Goal: Information Seeking & Learning: Check status

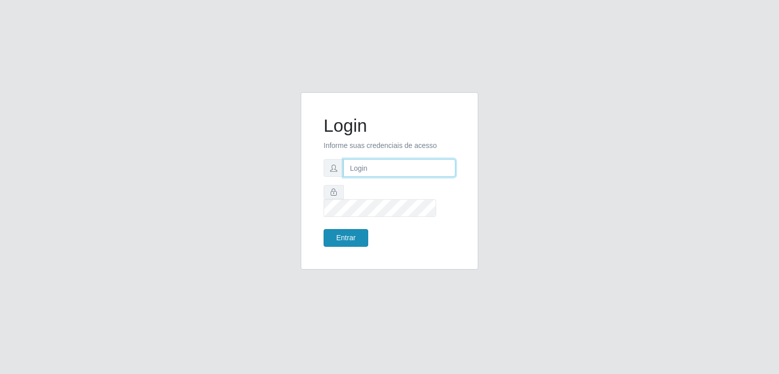
type input "[EMAIL_ADDRESS][DOMAIN_NAME]"
click at [355, 229] on button "Entrar" at bounding box center [346, 238] width 45 height 18
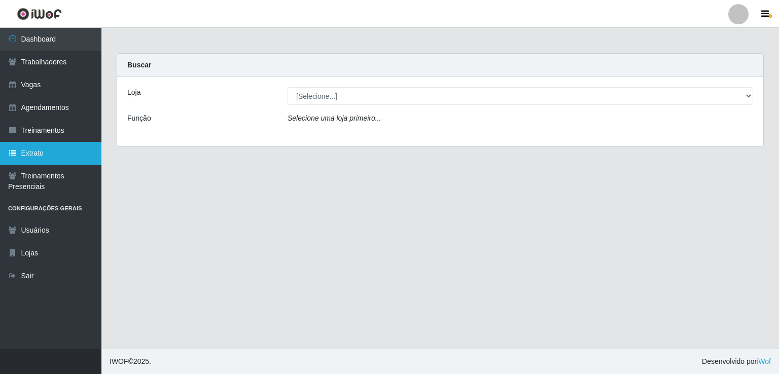
click at [45, 153] on link "Extrato" at bounding box center [50, 153] width 101 height 23
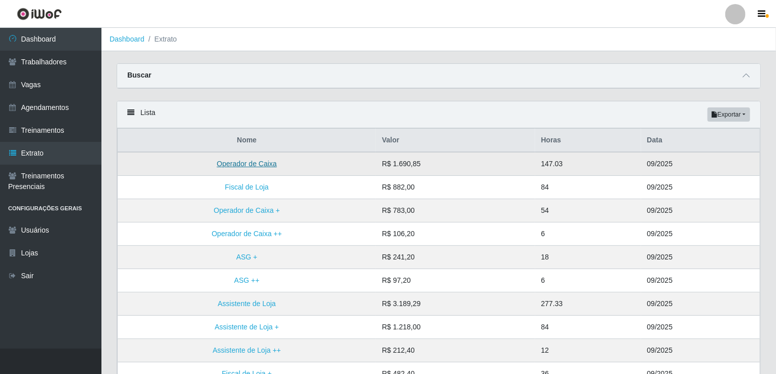
click at [251, 162] on link "Operador de Caixa" at bounding box center [247, 164] width 60 height 8
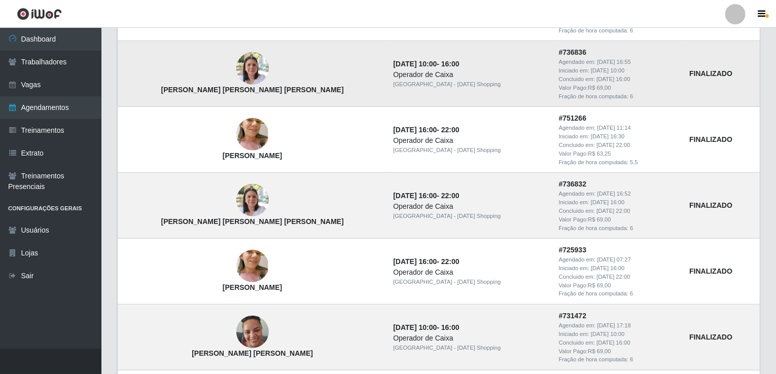
scroll to position [223, 0]
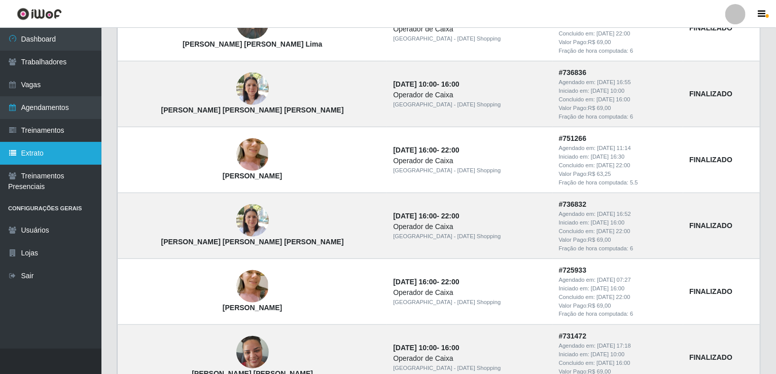
click at [70, 146] on link "Extrato" at bounding box center [50, 153] width 101 height 23
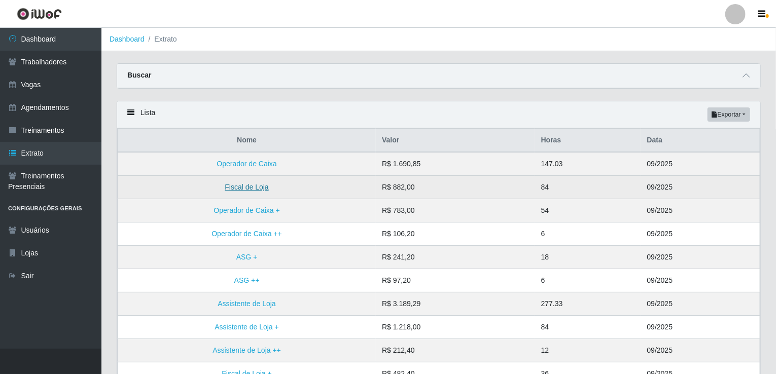
click at [234, 185] on link "Fiscal de Loja" at bounding box center [247, 187] width 44 height 8
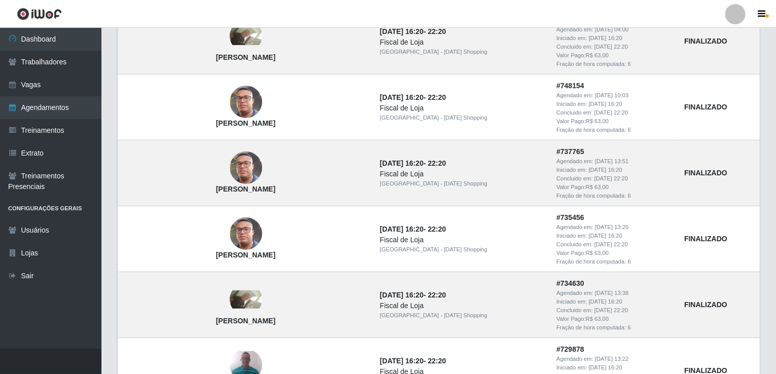
scroll to position [142, 0]
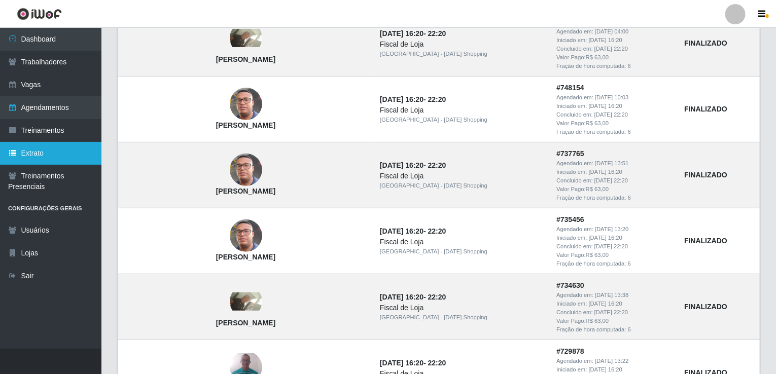
click at [52, 154] on link "Extrato" at bounding box center [50, 153] width 101 height 23
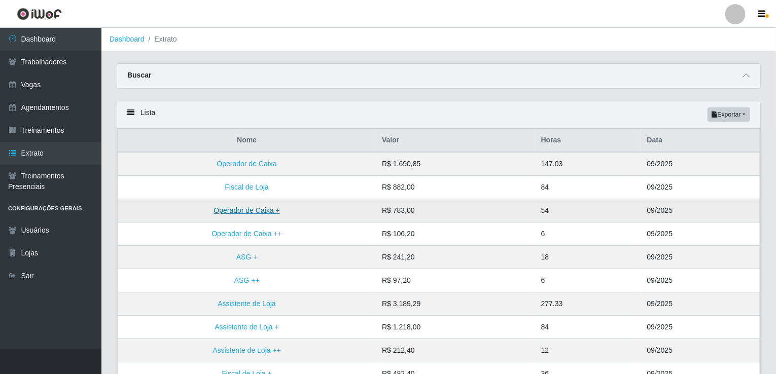
click at [255, 214] on link "Operador de Caixa +" at bounding box center [247, 210] width 66 height 8
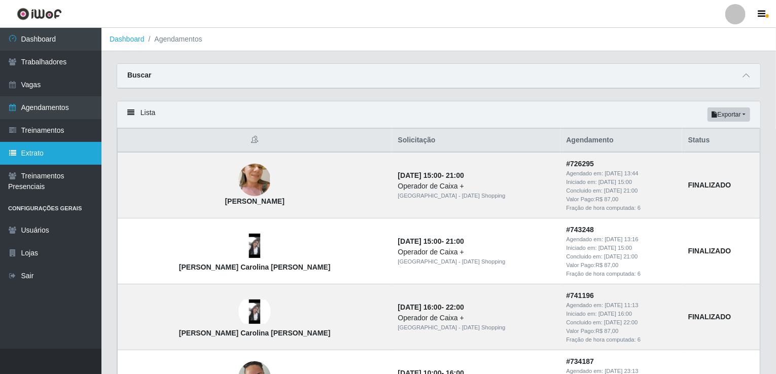
click at [64, 159] on link "Extrato" at bounding box center [50, 153] width 101 height 23
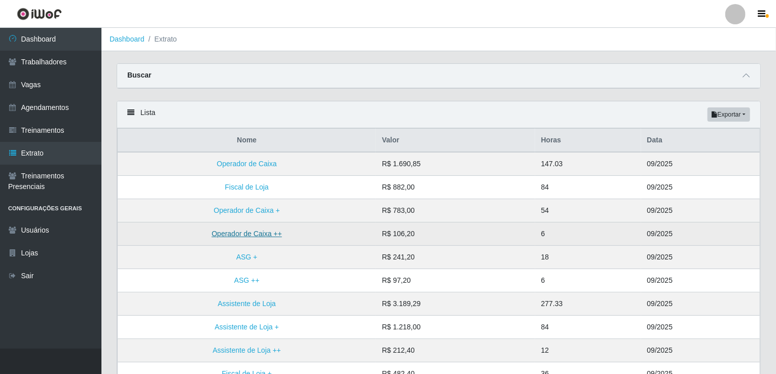
click at [254, 231] on link "Operador de Caixa ++" at bounding box center [247, 234] width 71 height 8
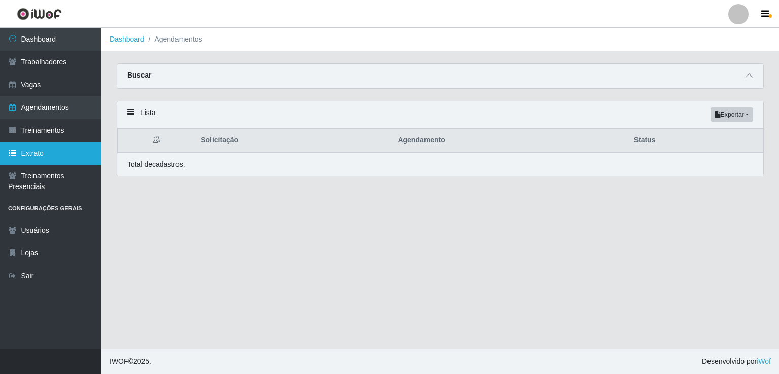
click at [55, 155] on link "Extrato" at bounding box center [50, 153] width 101 height 23
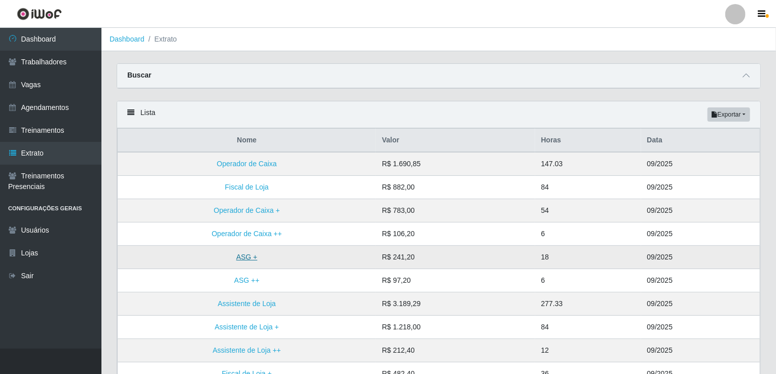
click at [247, 257] on link "ASG +" at bounding box center [246, 257] width 21 height 8
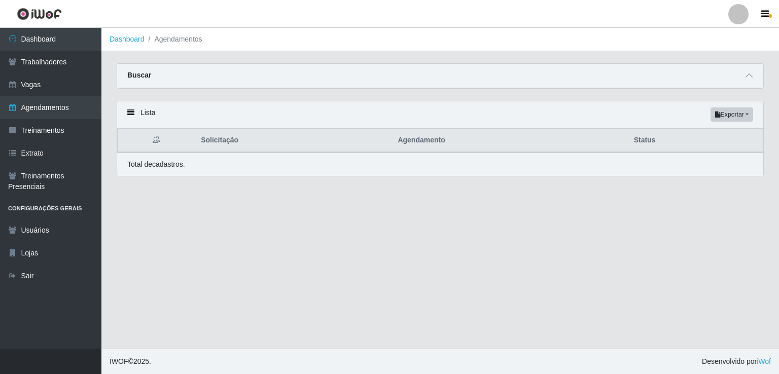
click at [247, 257] on main "Dashboard Agendamentos Carregando... Buscar Início em [DATE] Término em [DATE] …" at bounding box center [440, 188] width 678 height 321
click at [26, 158] on link "Extrato" at bounding box center [50, 153] width 101 height 23
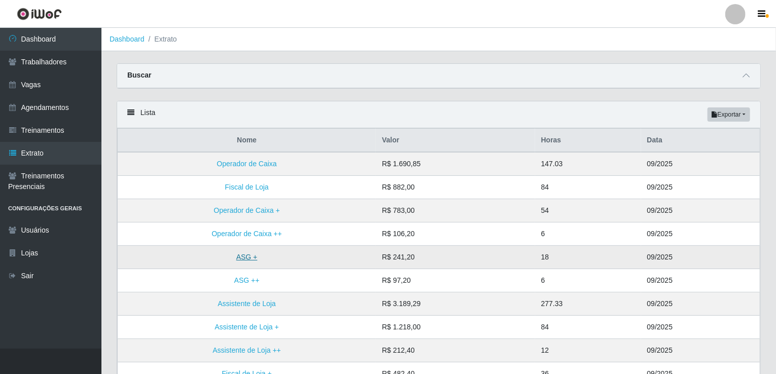
click at [249, 254] on link "ASG +" at bounding box center [246, 257] width 21 height 8
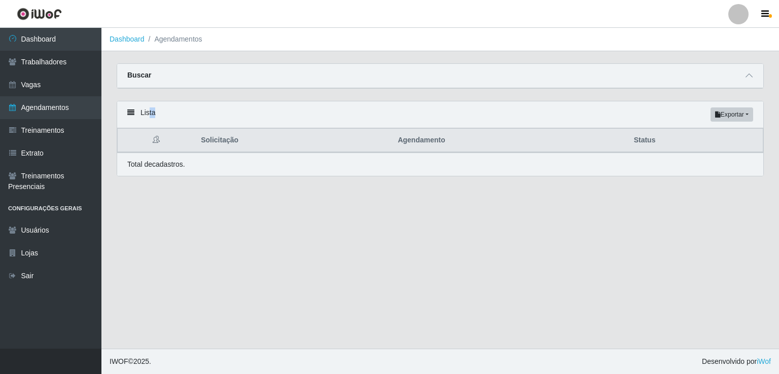
drag, startPoint x: 147, startPoint y: 112, endPoint x: 160, endPoint y: 147, distance: 36.9
click at [160, 147] on div "Lista Exportar PDF Excel Solicitação Agendamento Status Total de cadastros." at bounding box center [440, 139] width 647 height 76
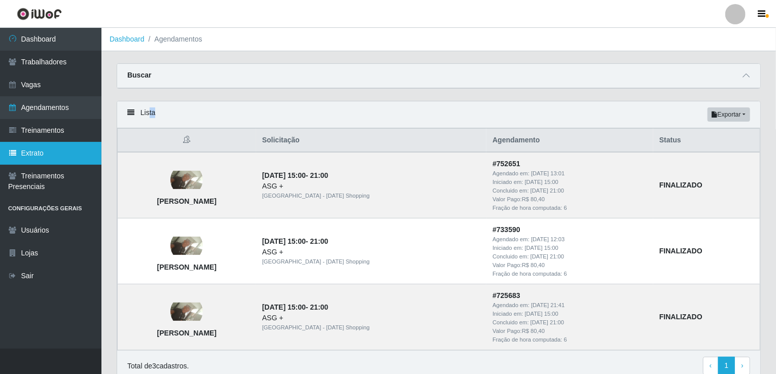
click at [37, 147] on link "Extrato" at bounding box center [50, 153] width 101 height 23
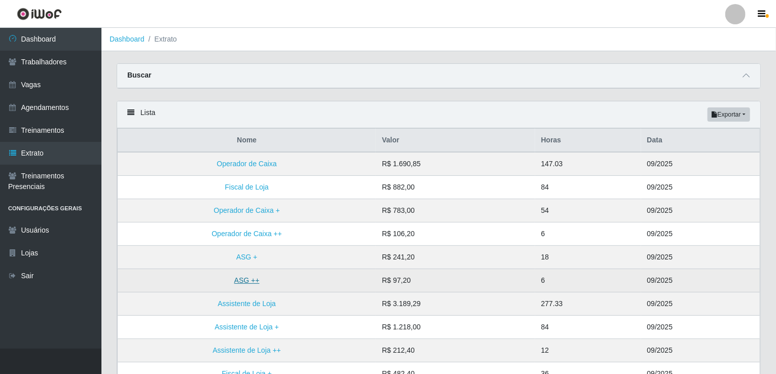
click at [240, 277] on link "ASG ++" at bounding box center [246, 281] width 25 height 8
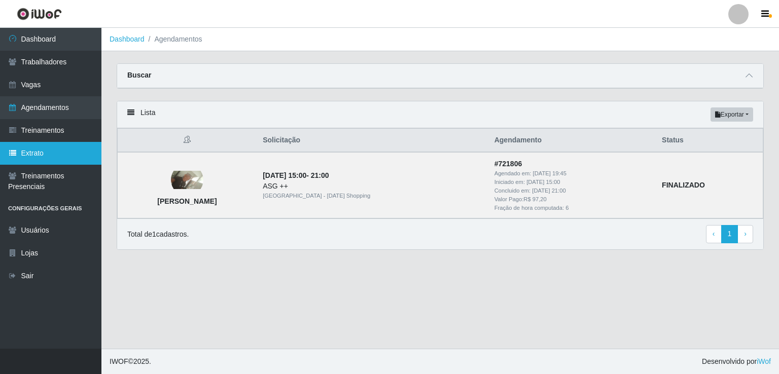
click at [64, 154] on link "Extrato" at bounding box center [50, 153] width 101 height 23
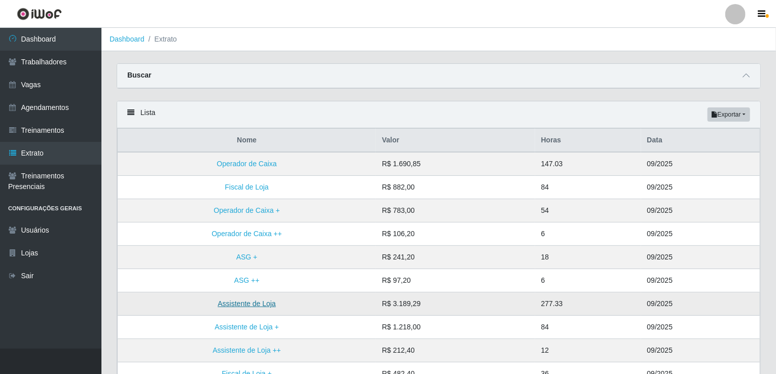
click at [234, 301] on link "Assistente de Loja" at bounding box center [247, 304] width 58 height 8
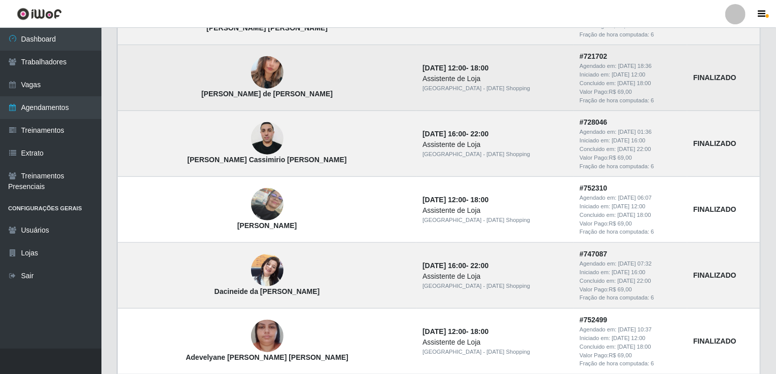
scroll to position [284, 0]
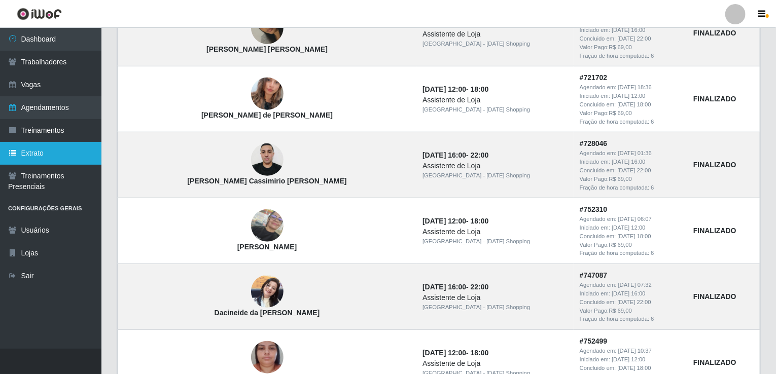
click at [63, 154] on link "Extrato" at bounding box center [50, 153] width 101 height 23
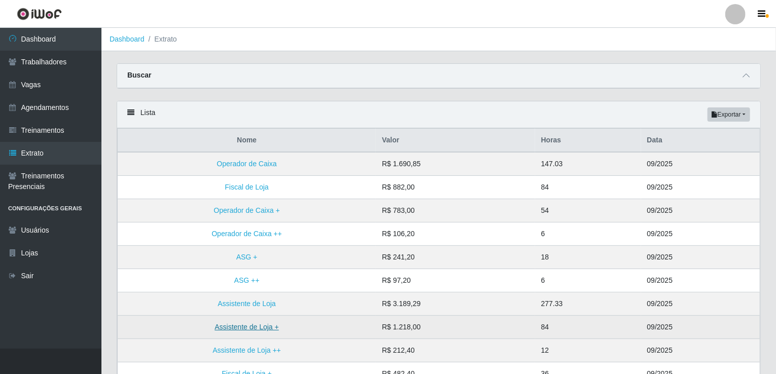
click at [228, 323] on link "Assistente de Loja +" at bounding box center [247, 327] width 64 height 8
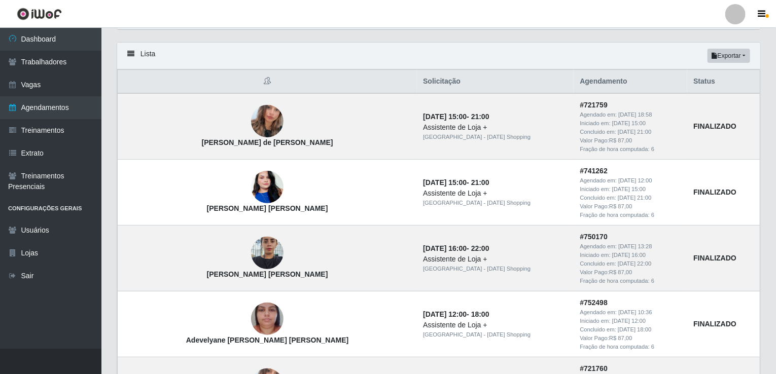
scroll to position [41, 0]
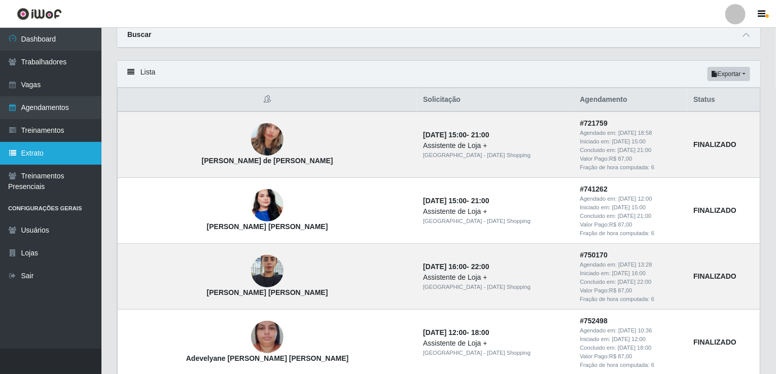
click at [43, 152] on link "Extrato" at bounding box center [50, 153] width 101 height 23
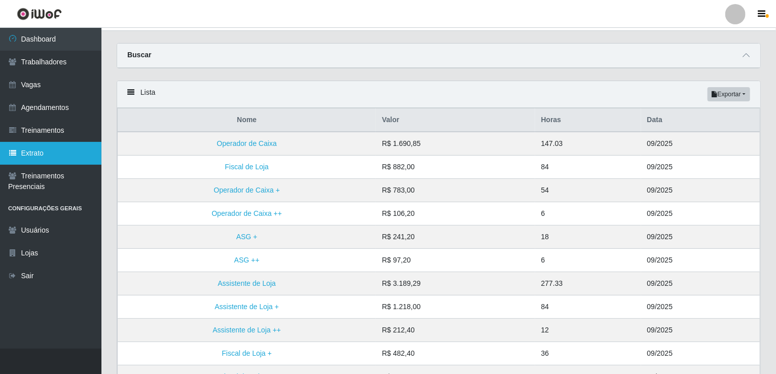
scroll to position [41, 0]
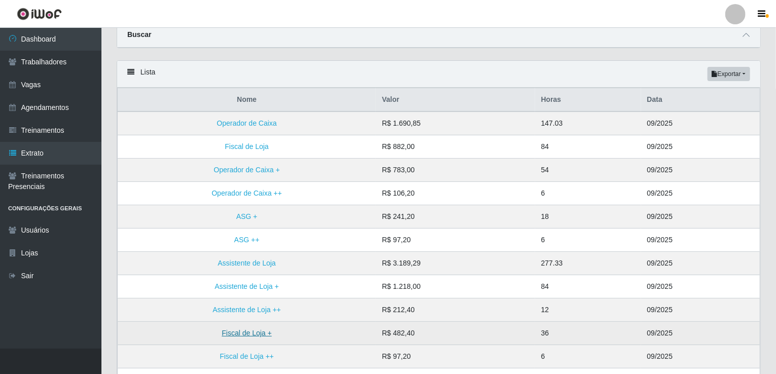
click at [256, 329] on link "Fiscal de Loja +" at bounding box center [247, 333] width 50 height 8
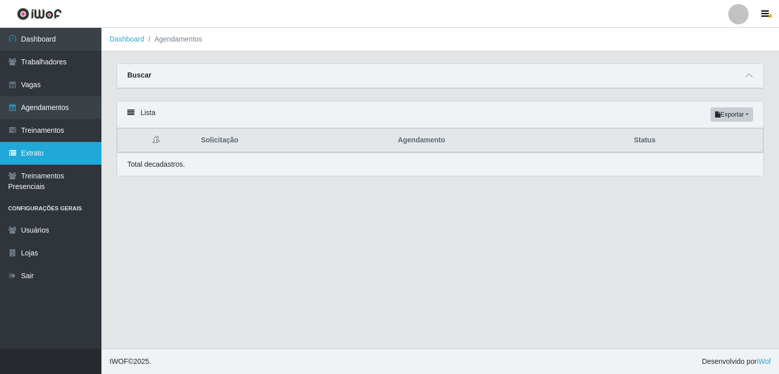
click at [50, 147] on link "Extrato" at bounding box center [50, 153] width 101 height 23
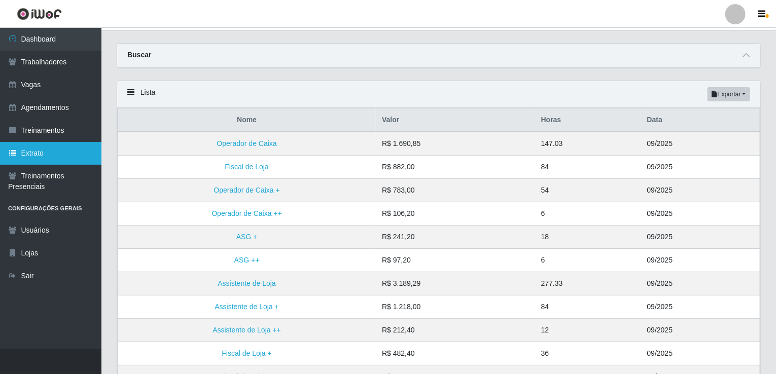
scroll to position [41, 0]
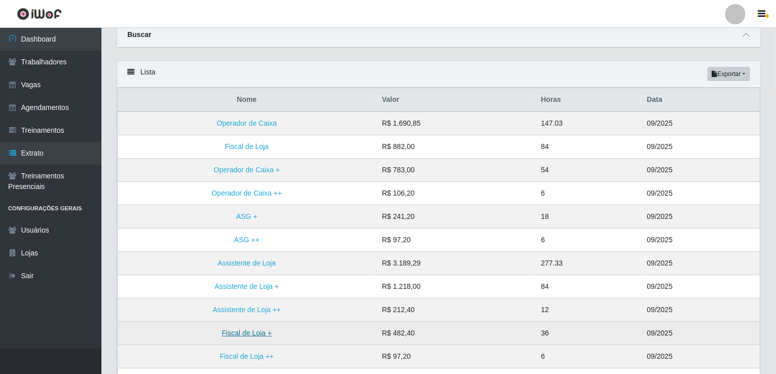
click at [243, 333] on link "Fiscal de Loja +" at bounding box center [247, 333] width 50 height 8
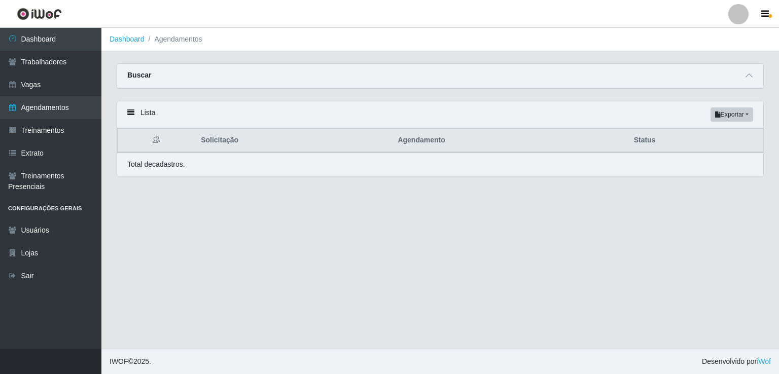
click at [250, 323] on main "Dashboard Agendamentos Carregando... Buscar Início em [DATE] Término em [DATE] …" at bounding box center [440, 188] width 678 height 321
click at [32, 154] on link "Extrato" at bounding box center [50, 153] width 101 height 23
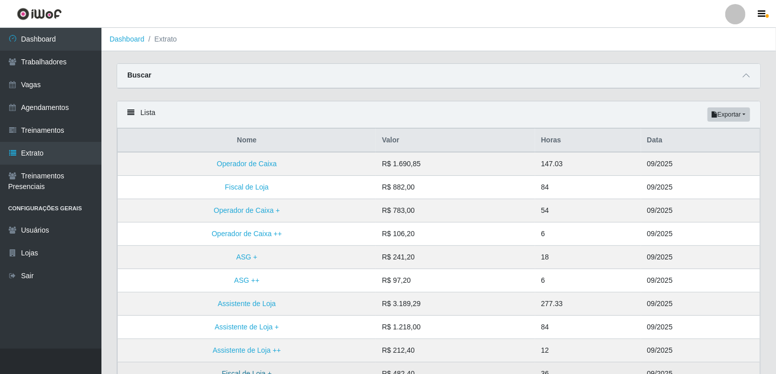
click at [262, 371] on link "Fiscal de Loja +" at bounding box center [247, 374] width 50 height 8
